Goal: Information Seeking & Learning: Learn about a topic

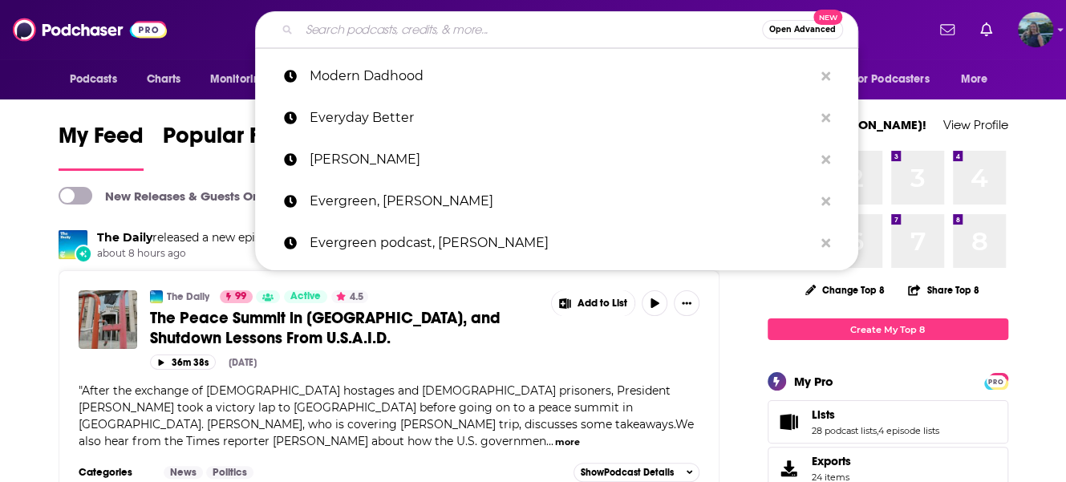
click at [518, 20] on input "Search podcasts, credits, & more..." at bounding box center [530, 30] width 463 height 26
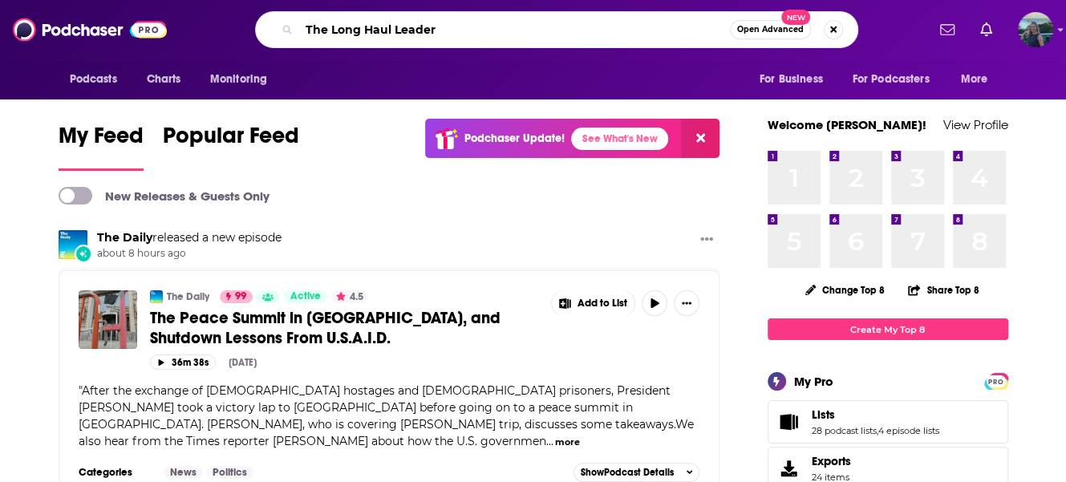
type input "The Long Haul Leader"
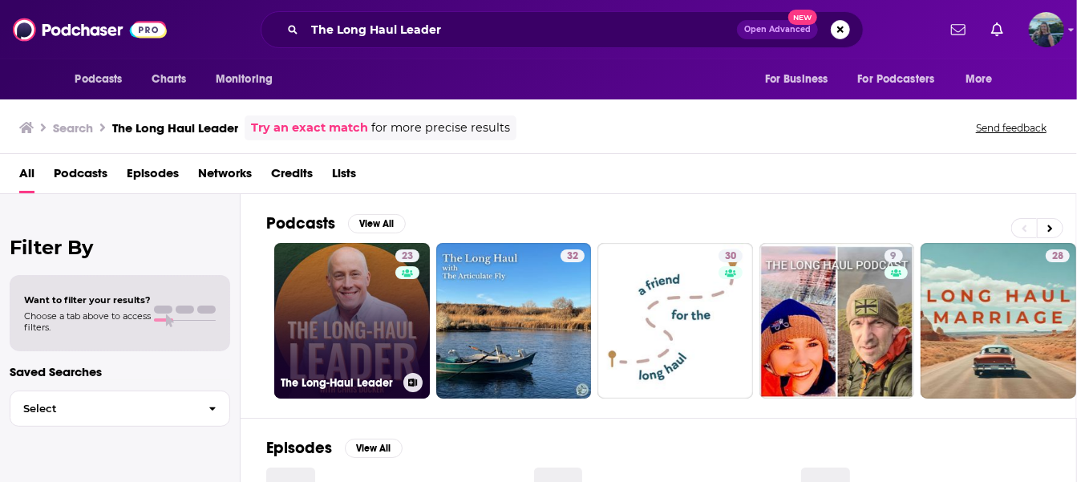
click at [347, 345] on link "23 The Long-Haul Leader" at bounding box center [352, 321] width 156 height 156
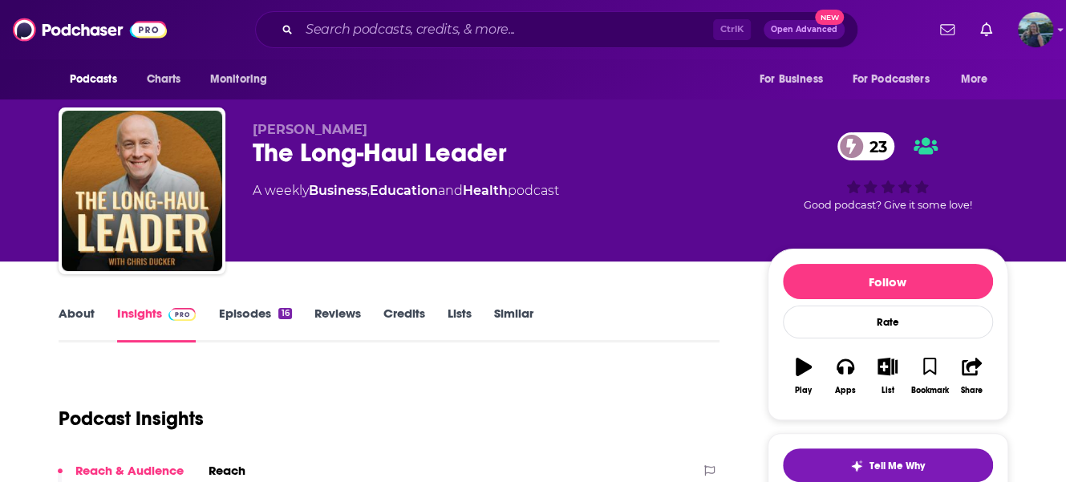
click at [76, 313] on link "About" at bounding box center [77, 324] width 36 height 37
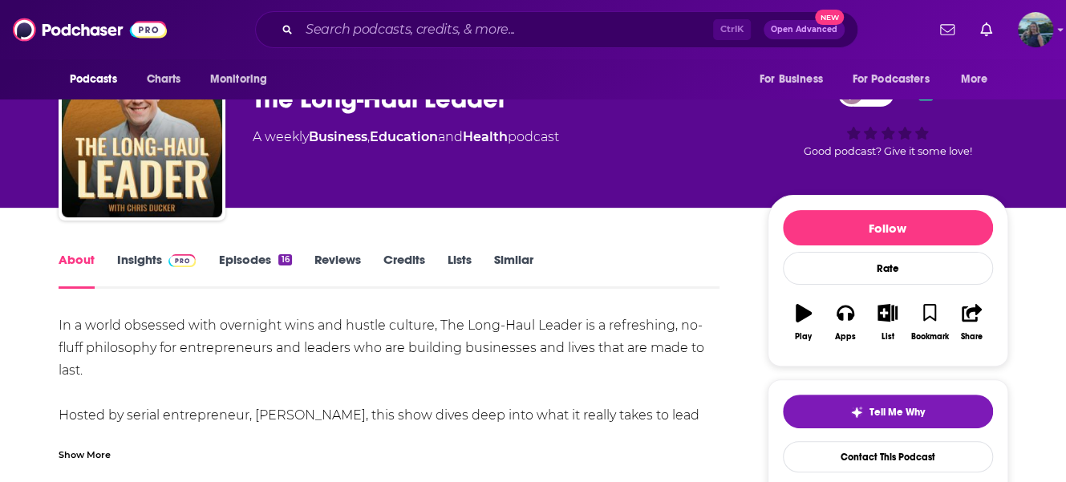
scroll to position [80, 0]
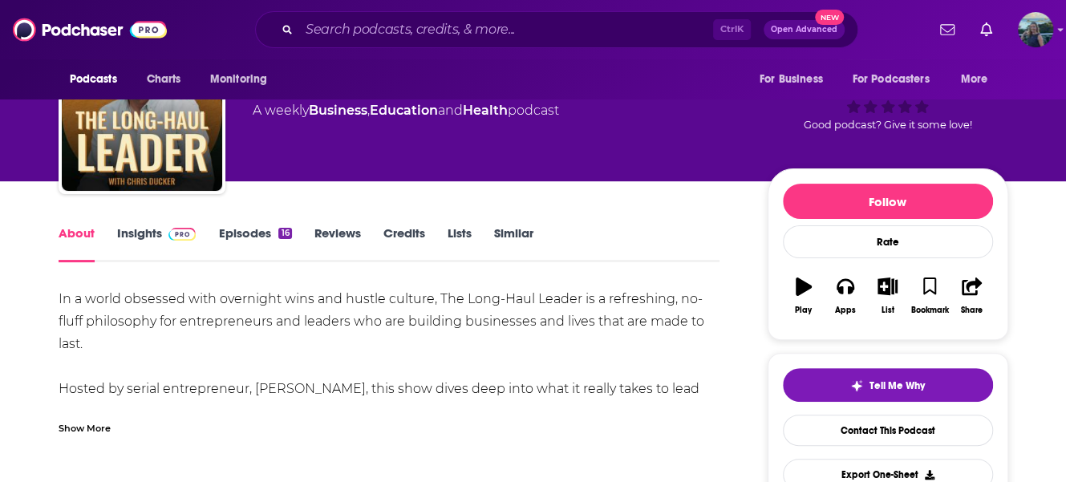
click at [245, 234] on link "Episodes 16" at bounding box center [254, 243] width 73 height 37
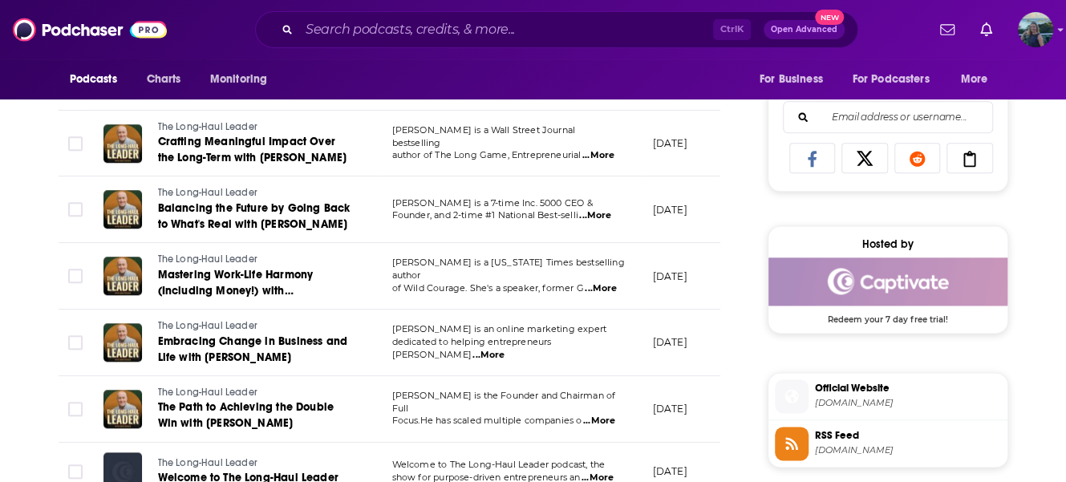
scroll to position [1043, 0]
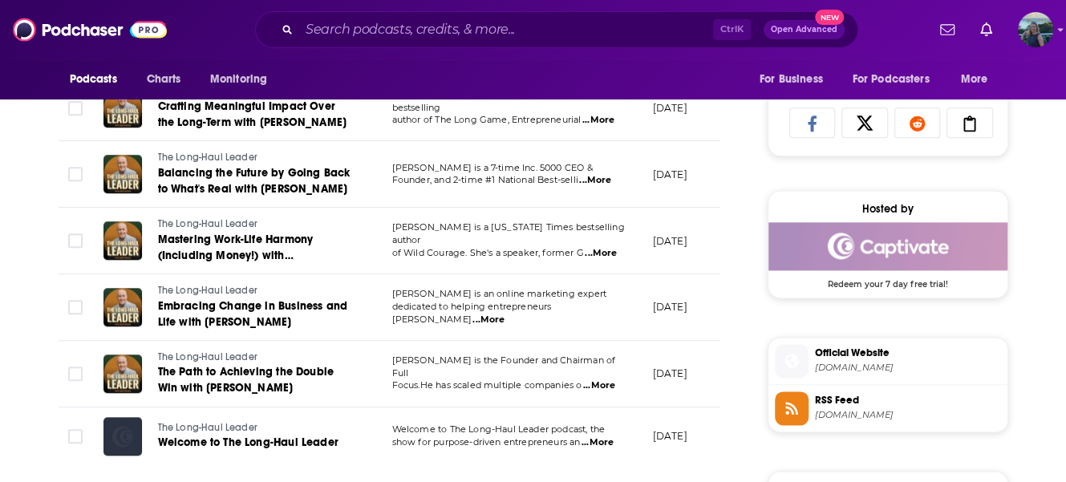
click at [505, 314] on span "...More" at bounding box center [488, 320] width 32 height 13
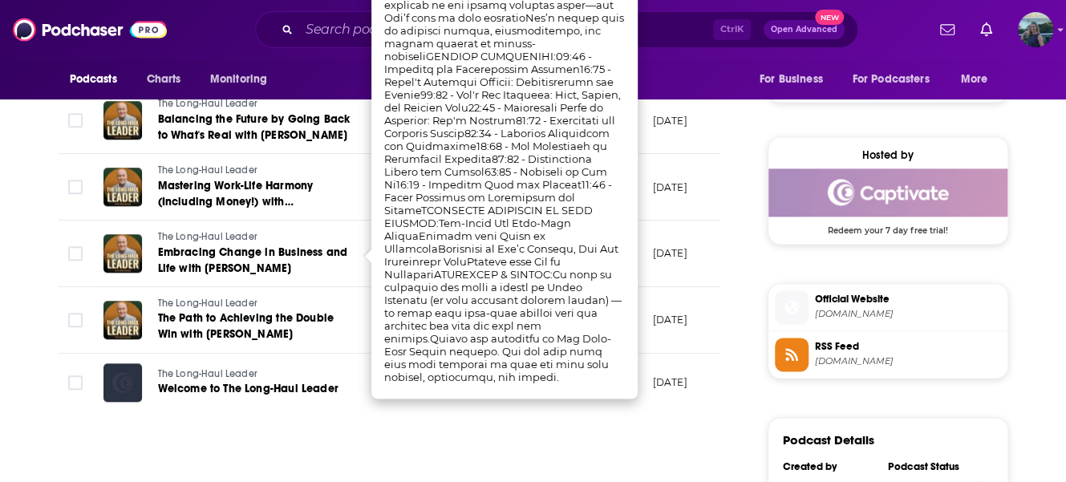
scroll to position [1123, 0]
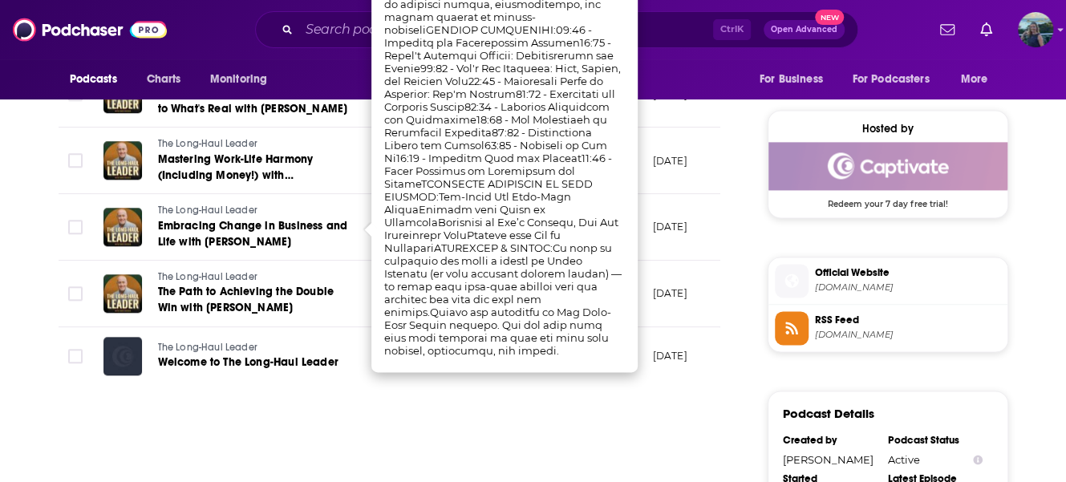
click at [740, 278] on div "About Insights Episodes 16 Reviews Credits Lists Similar Episodes of The Long-H…" at bounding box center [400, 233] width 735 height 2106
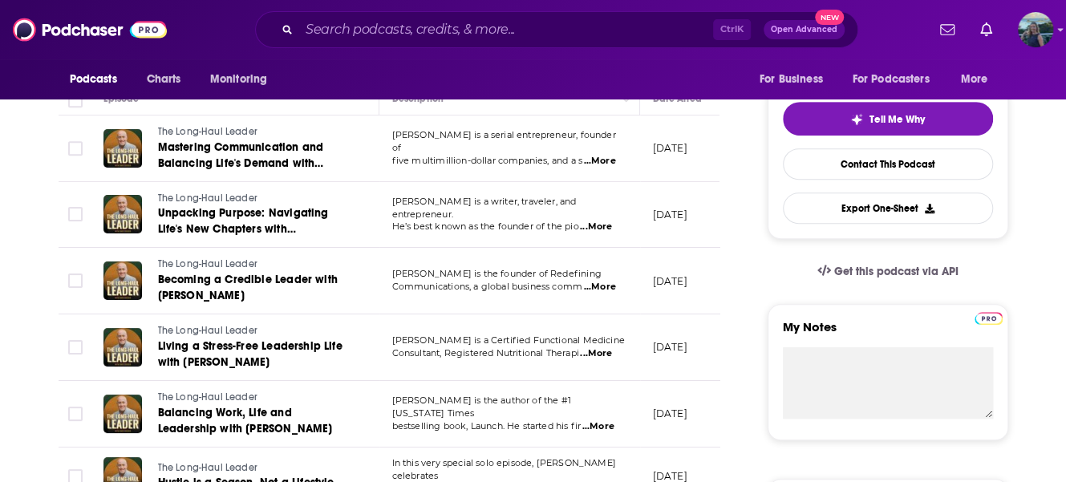
scroll to position [321, 0]
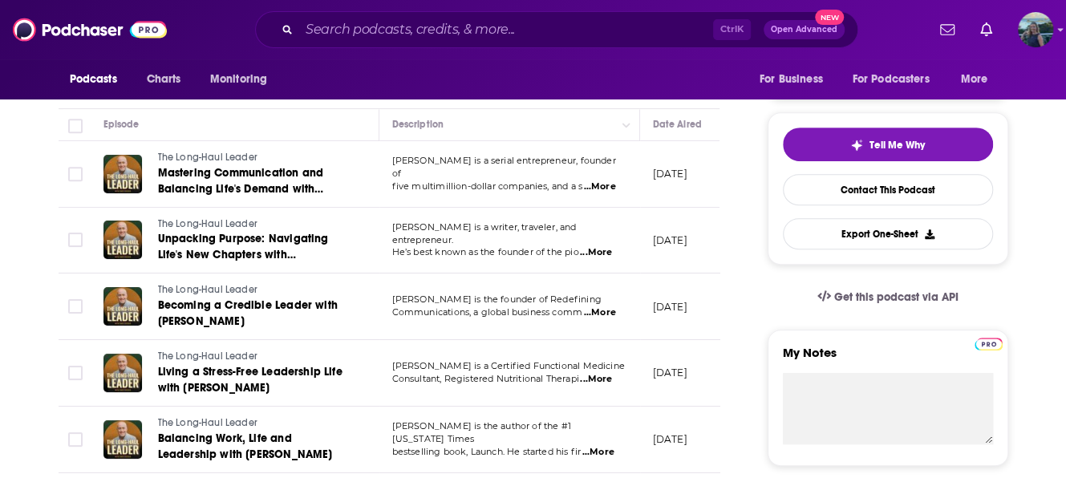
click at [607, 248] on span "...More" at bounding box center [596, 252] width 32 height 13
click at [606, 182] on span "...More" at bounding box center [599, 186] width 32 height 13
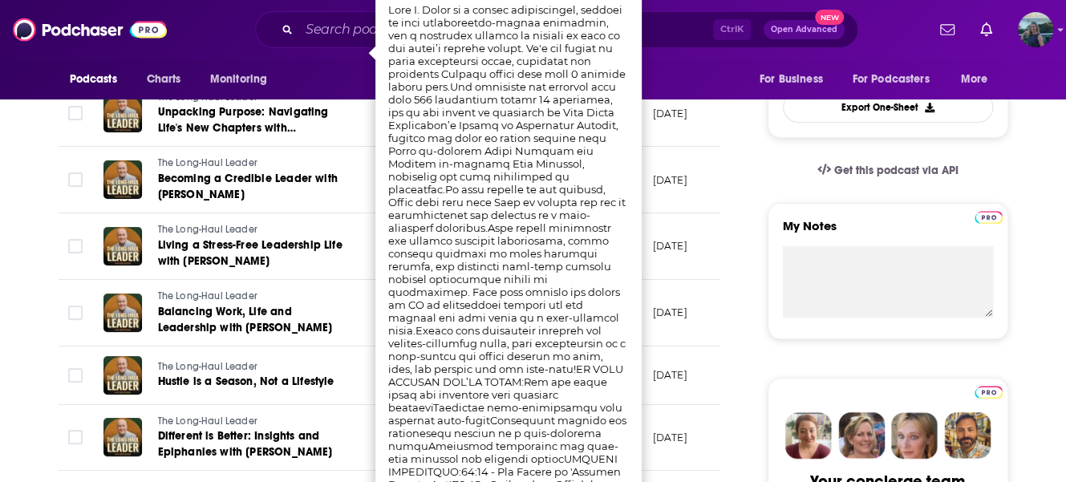
scroll to position [481, 0]
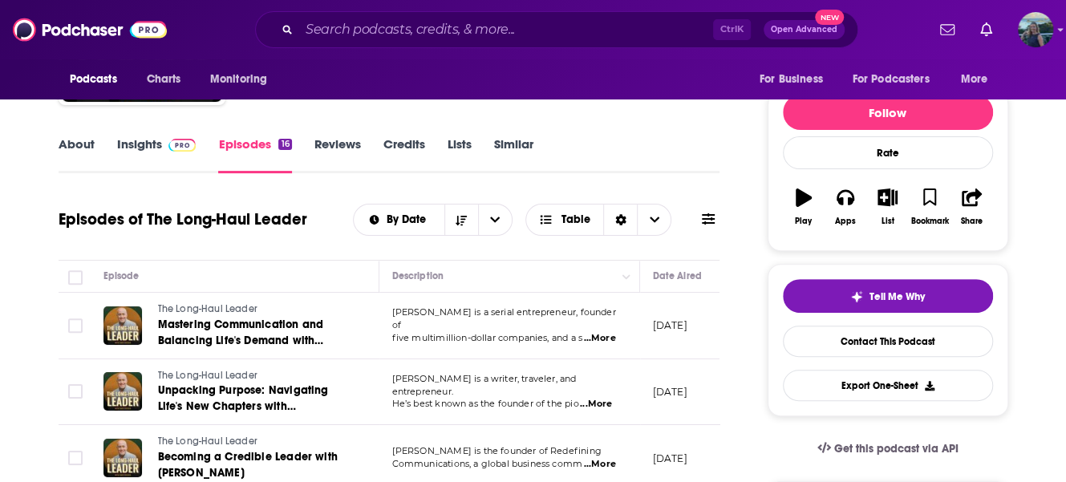
scroll to position [0, 0]
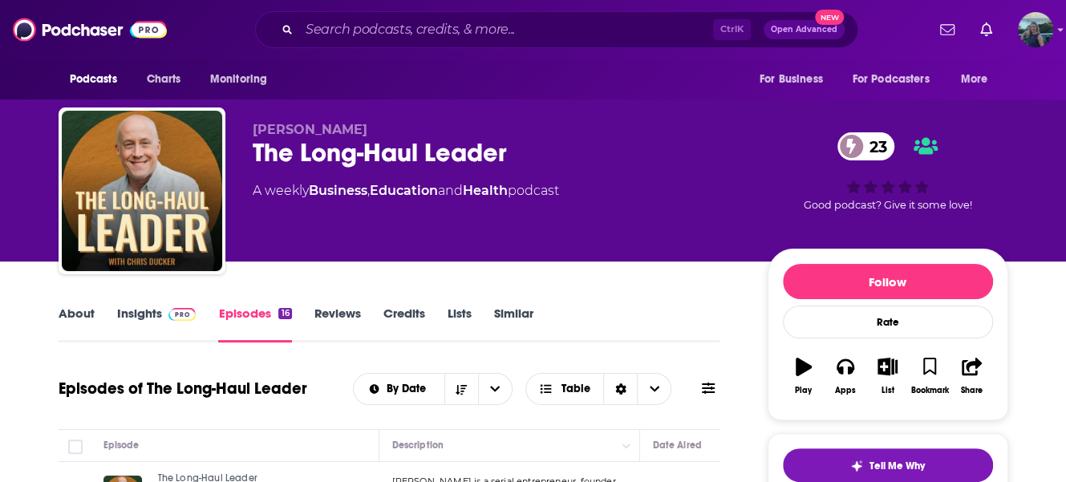
click at [136, 313] on link "Insights" at bounding box center [156, 324] width 79 height 37
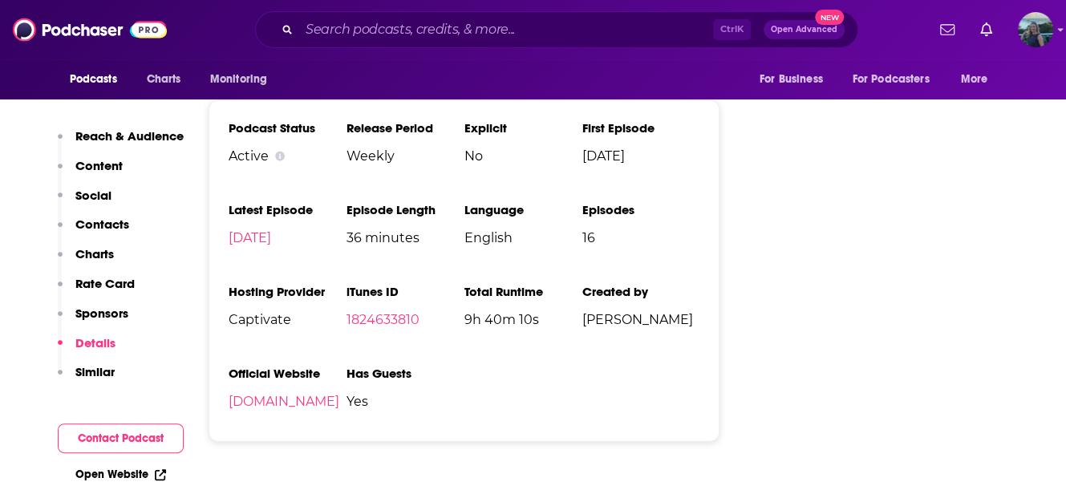
scroll to position [2005, 0]
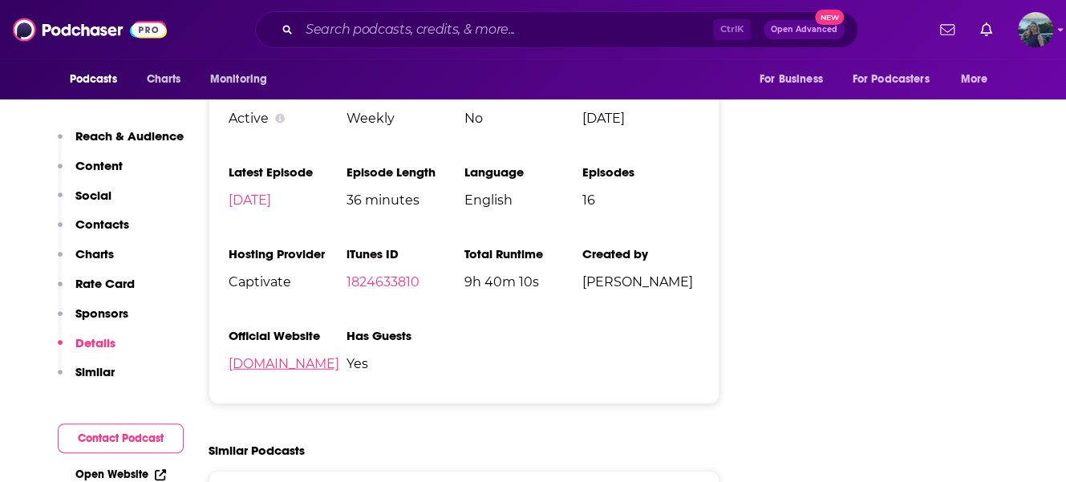
click at [292, 358] on link "[DOMAIN_NAME]" at bounding box center [284, 363] width 111 height 15
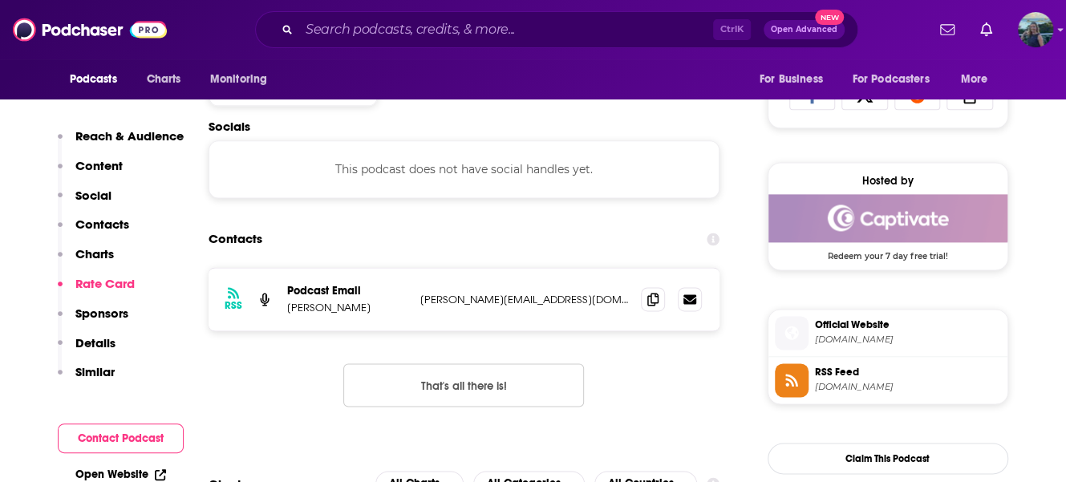
scroll to position [963, 0]
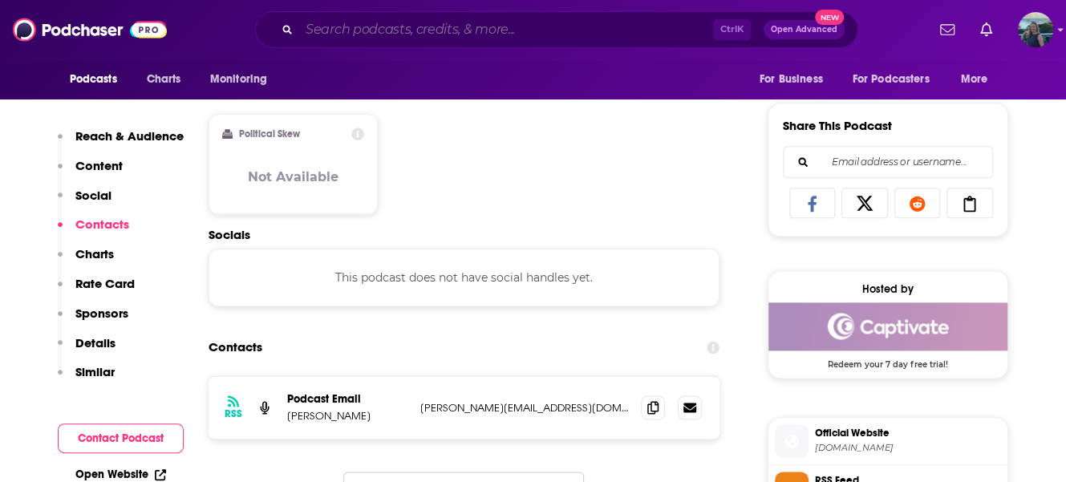
click at [340, 22] on input "Search podcasts, credits, & more..." at bounding box center [506, 30] width 414 height 26
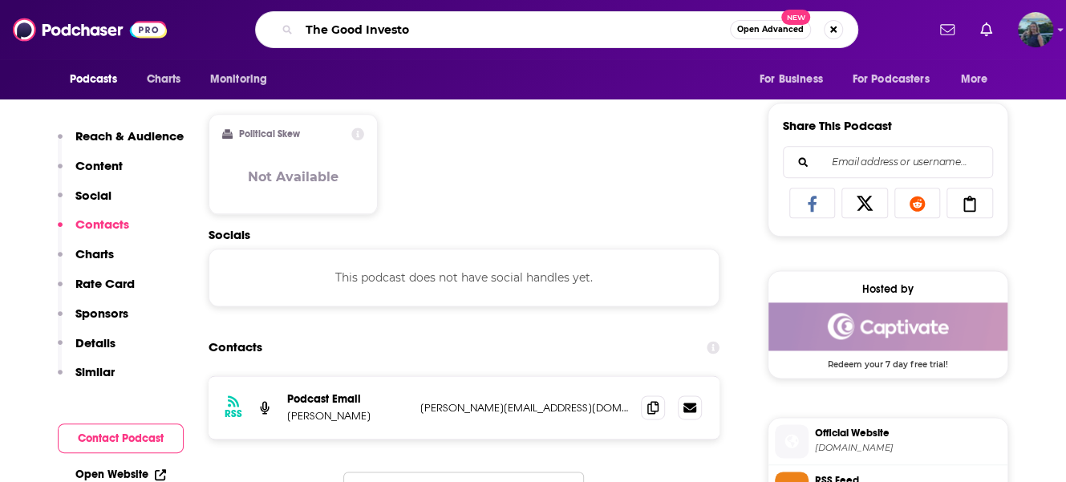
type input "The Good Investor"
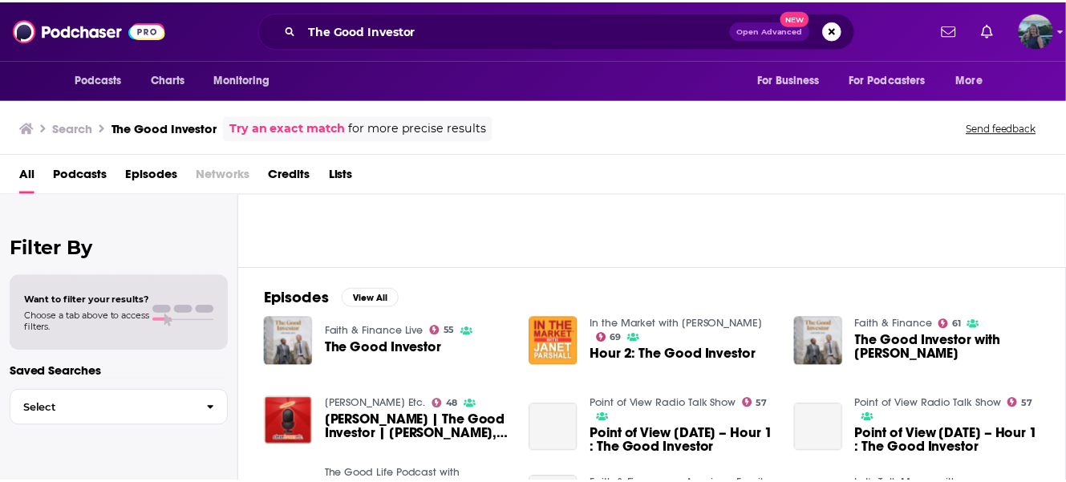
scroll to position [160, 0]
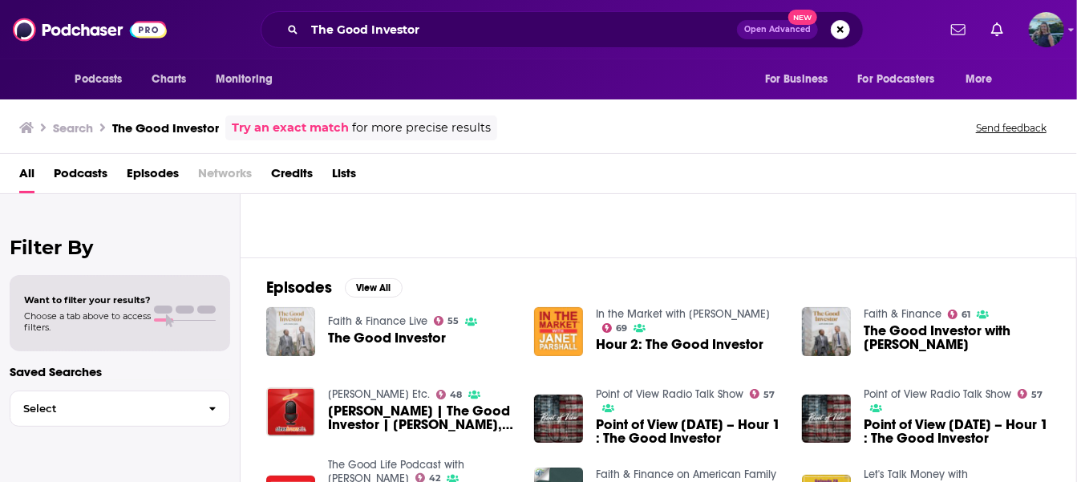
click at [290, 315] on img "The Good Investor" at bounding box center [290, 331] width 49 height 49
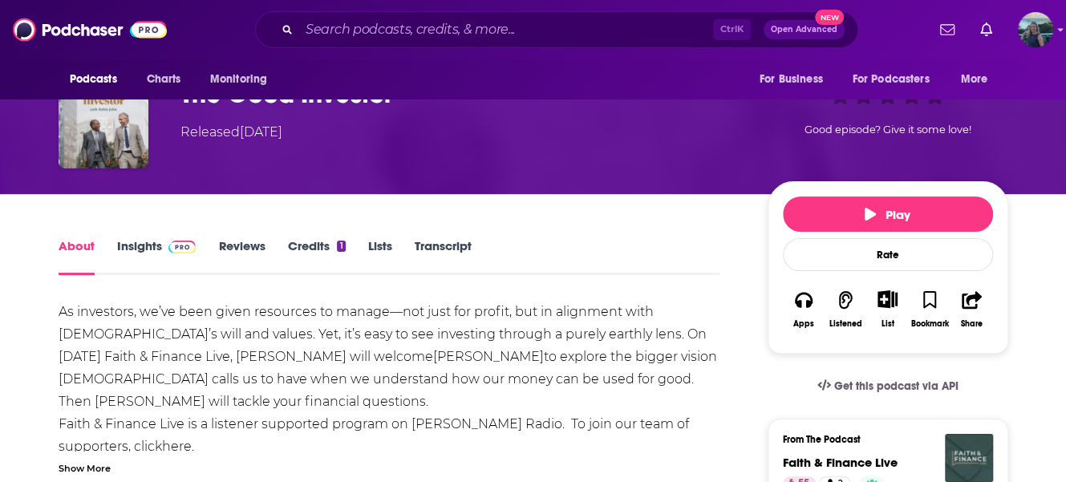
scroll to position [160, 0]
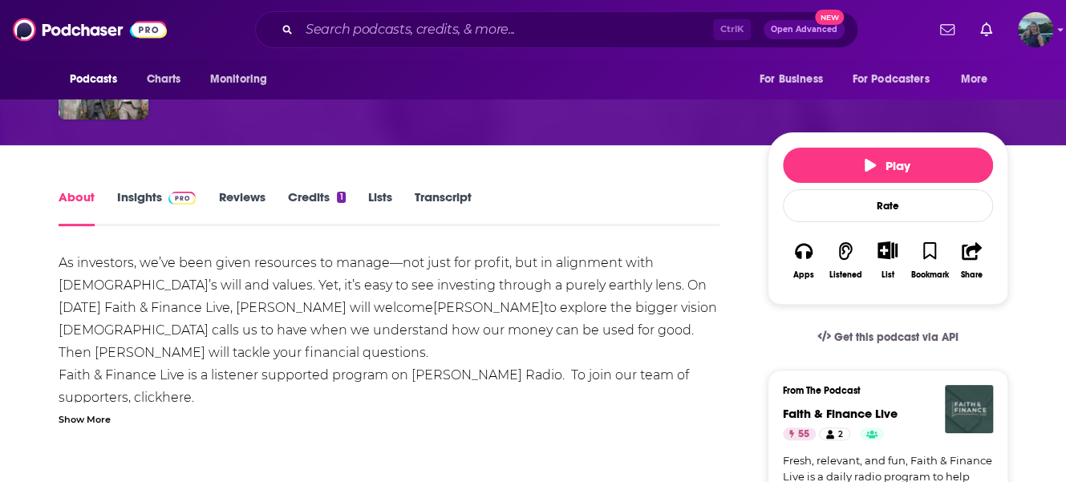
click at [138, 199] on link "Insights" at bounding box center [156, 207] width 79 height 37
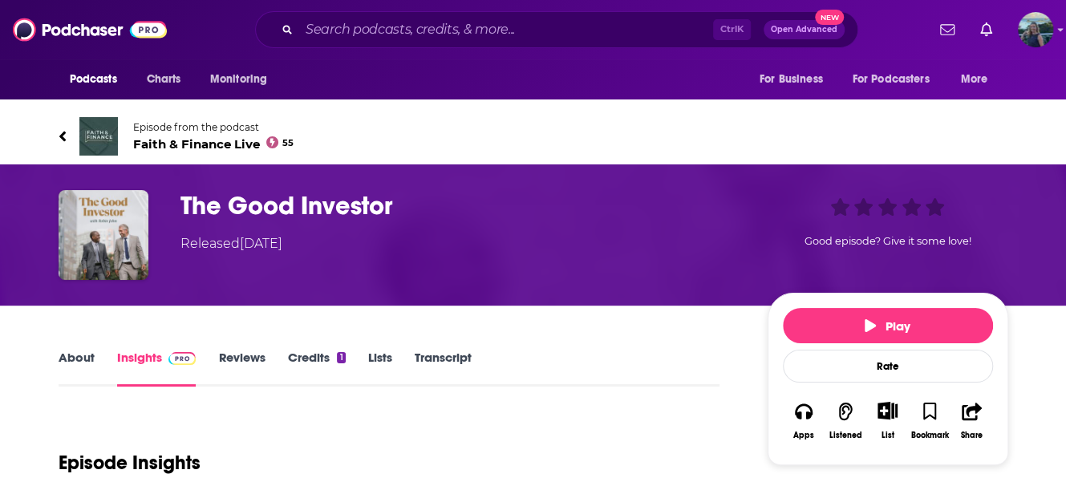
click at [59, 133] on icon at bounding box center [63, 136] width 8 height 16
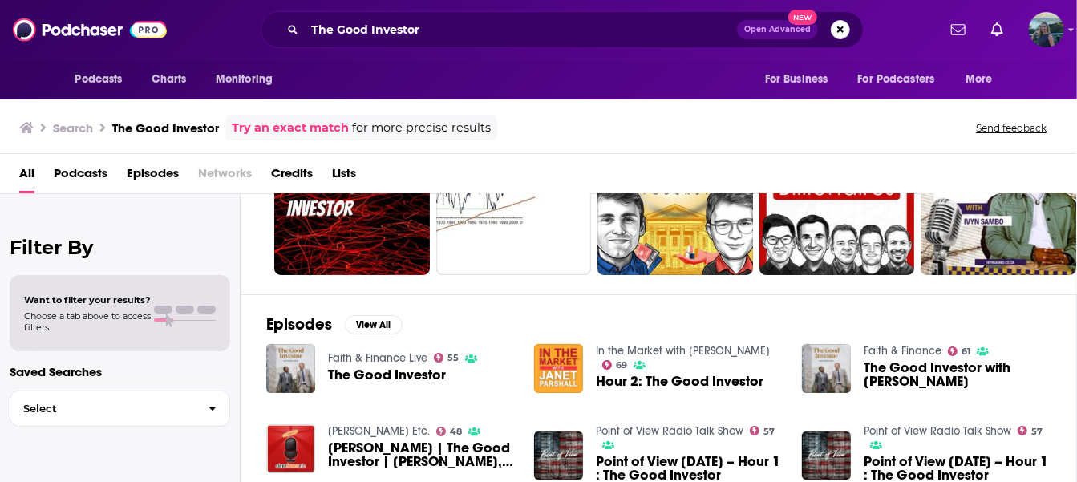
scroll to position [321, 0]
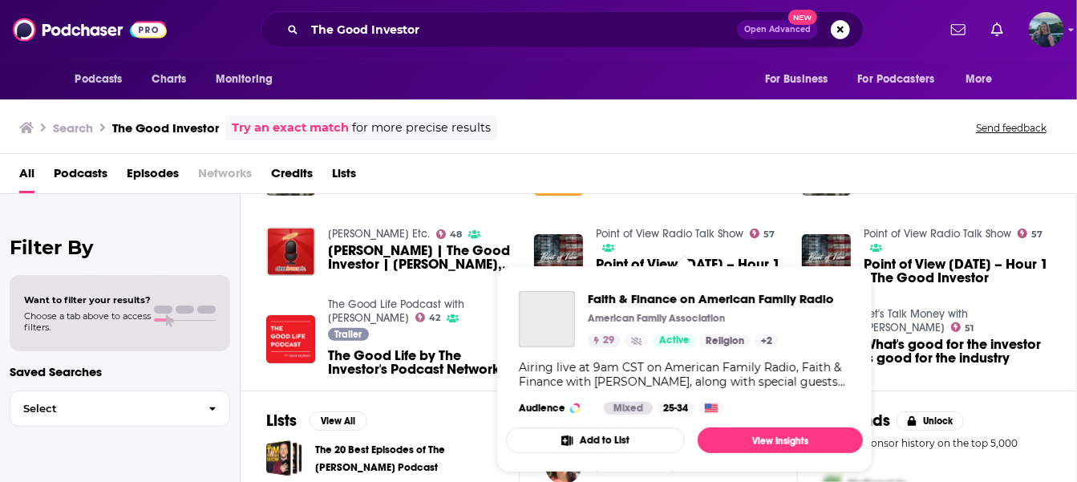
click at [707, 314] on div "Podcasts Charts Monitoring The Good Investor Open Advanced New For Business For…" at bounding box center [538, 241] width 1077 height 482
click at [885, 294] on div "Faith & Finance Live 55 The Good Investor In the Market with [PERSON_NAME] 69 H…" at bounding box center [658, 259] width 785 height 225
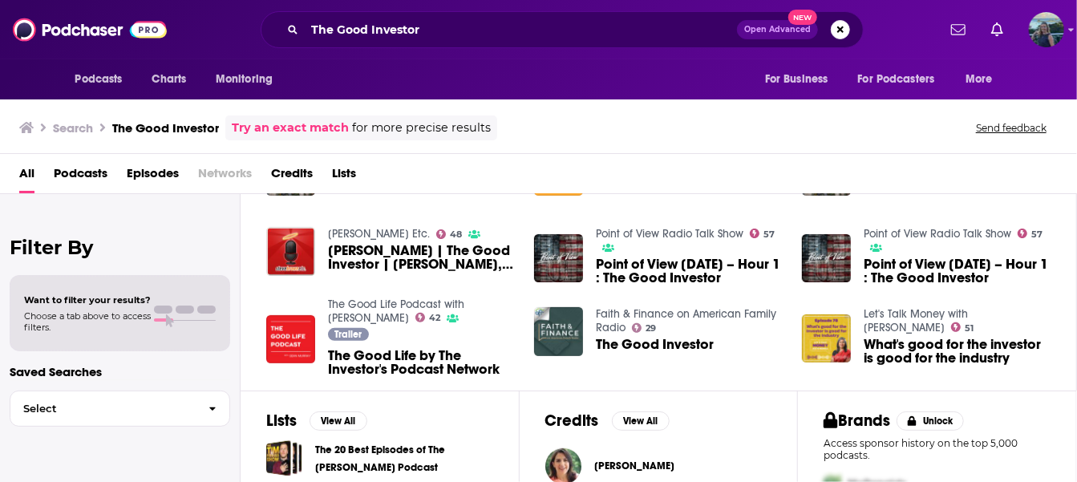
scroll to position [420, 0]
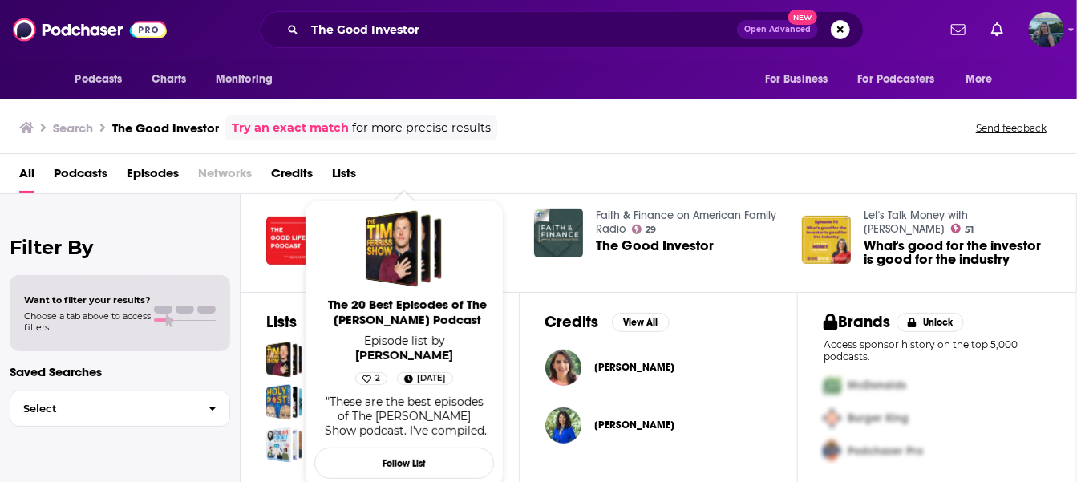
click at [525, 172] on div "All Podcasts Episodes Networks Credits Lists" at bounding box center [541, 176] width 1045 height 33
